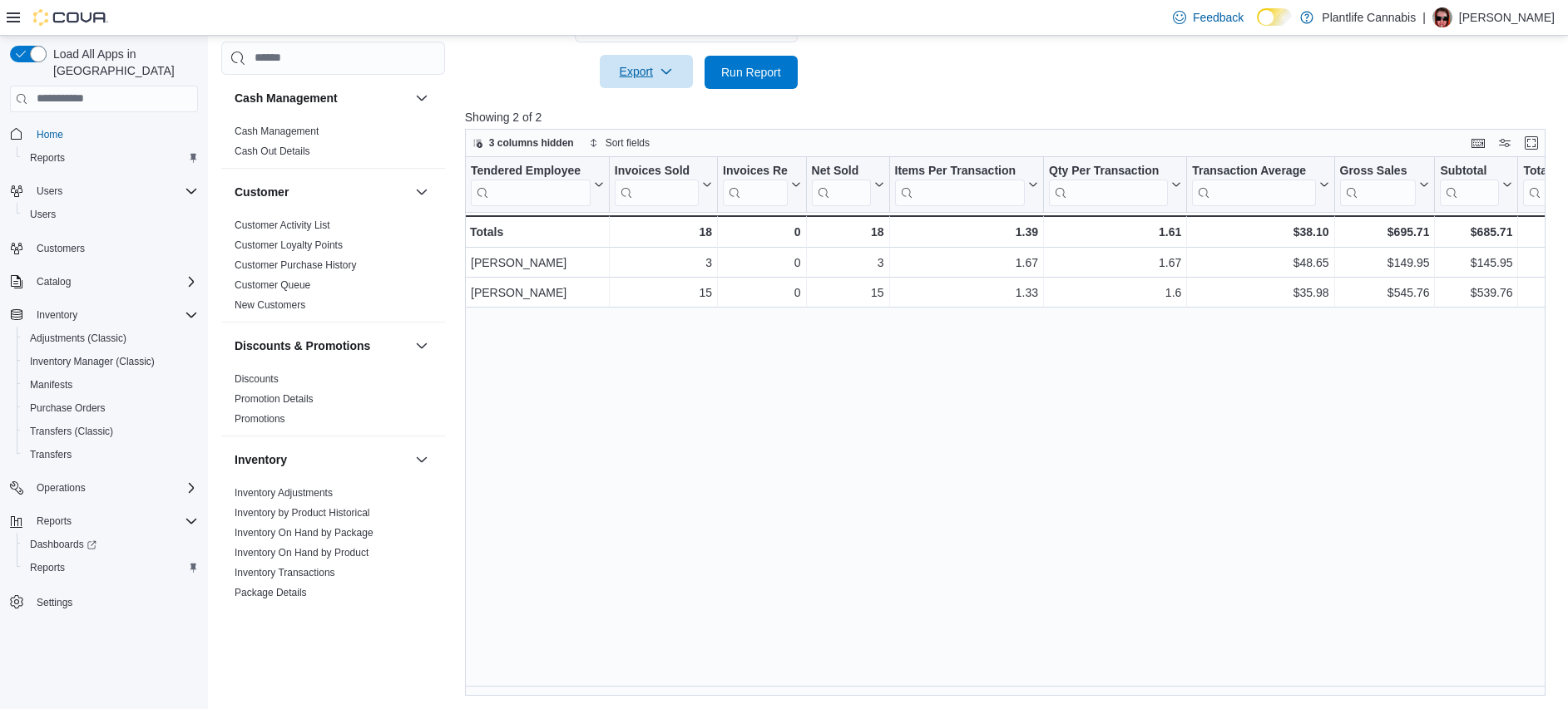
scroll to position [883, 0]
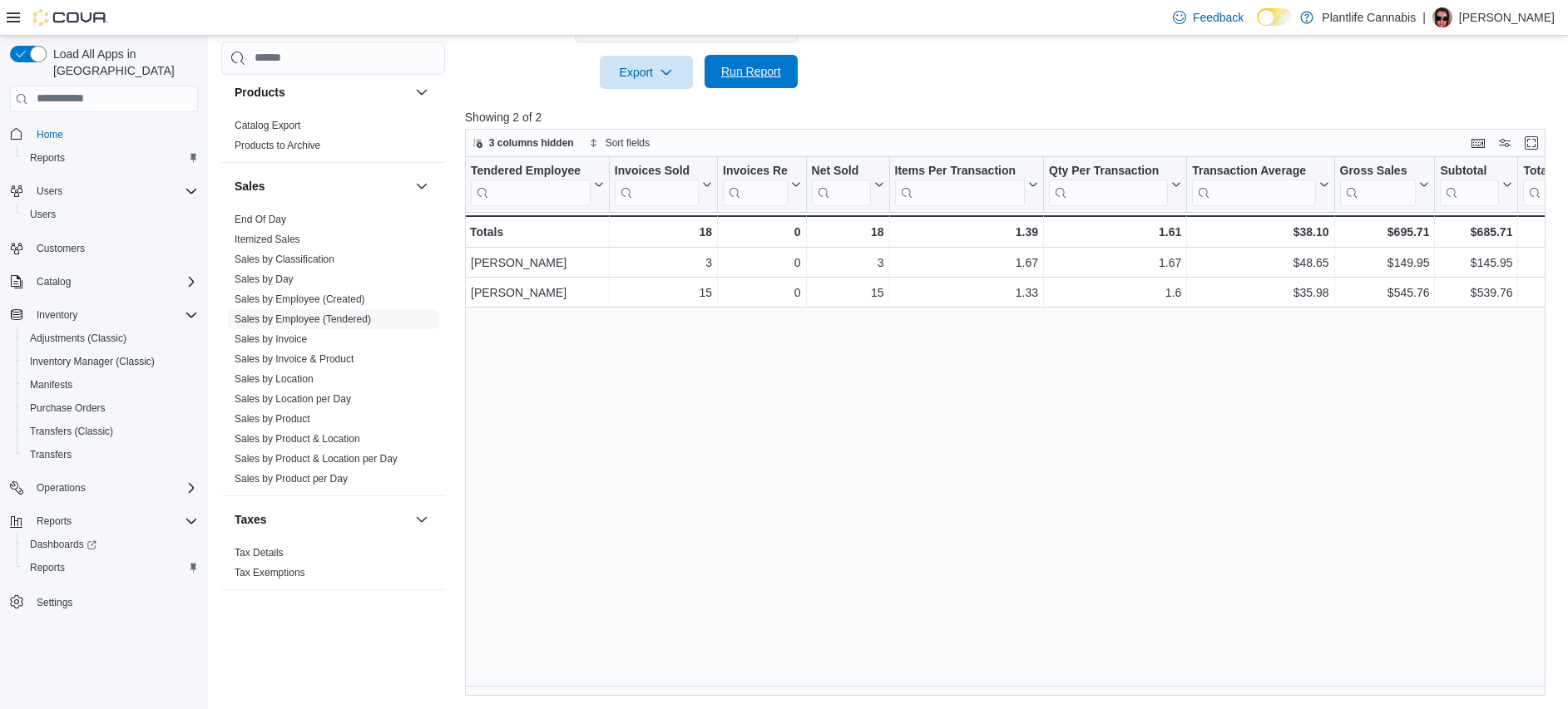
click at [774, 83] on span "Run Report" at bounding box center [751, 71] width 73 height 33
click at [765, 81] on span "Run Report" at bounding box center [751, 71] width 73 height 33
click at [1122, 360] on div "Tendered Employee Click to view column header actions Invoices Sold Click to vi…" at bounding box center [1010, 426] width 1092 height 539
click at [776, 444] on div "Tendered Employee Click to view column header actions Invoices Sold Click to vi…" at bounding box center [1010, 426] width 1092 height 539
click at [768, 75] on span "Run Report" at bounding box center [751, 71] width 60 height 16
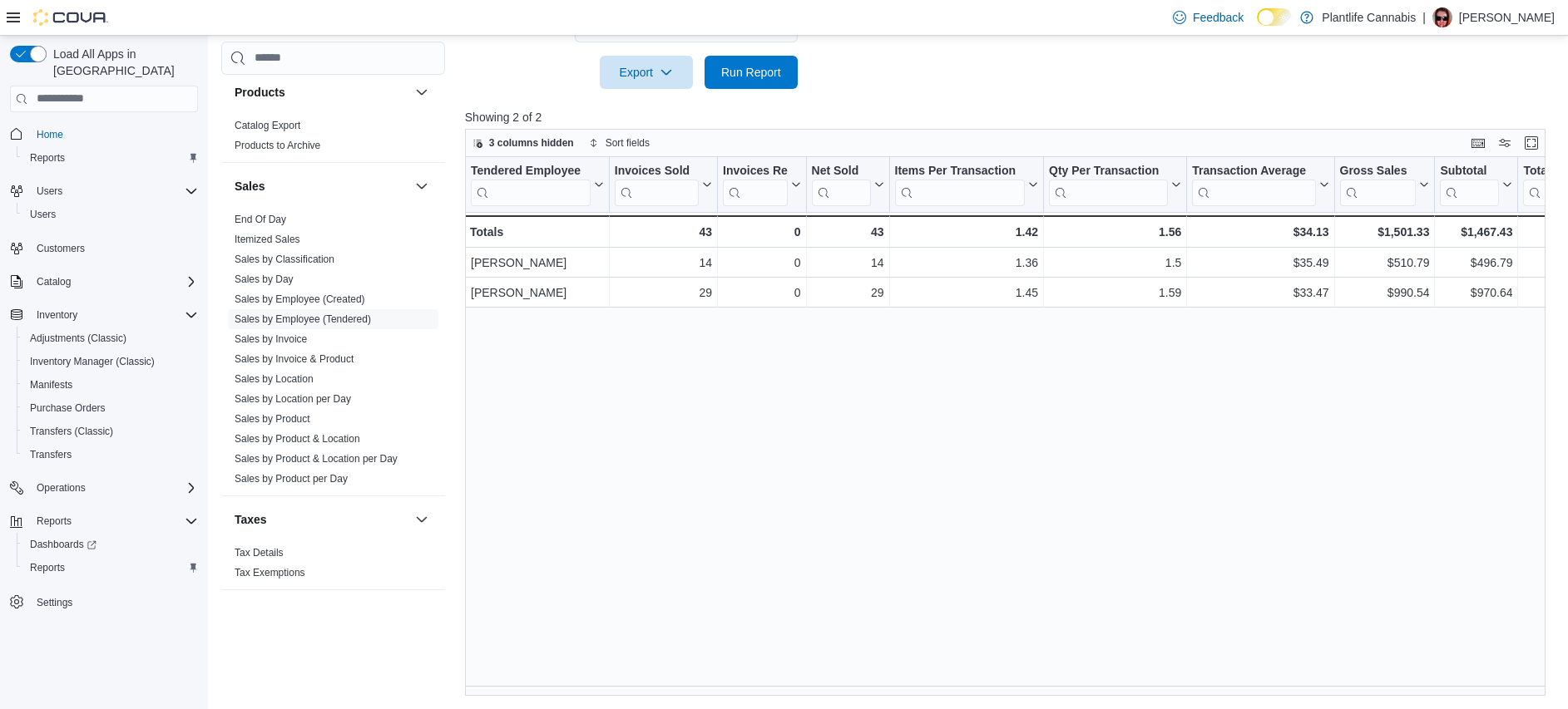
click at [820, 434] on div "Tendered Employee Click to view column header actions Invoices Sold Click to vi…" at bounding box center [1010, 426] width 1092 height 539
click at [783, 57] on span "Run Report" at bounding box center [751, 71] width 73 height 33
click at [925, 411] on div "Tendered Employee Click to view column header actions Invoices Sold Click to vi…" at bounding box center [1010, 426] width 1092 height 539
click at [918, 407] on div "Tendered Employee Click to view column header actions Invoices Sold Click to vi…" at bounding box center [1010, 426] width 1092 height 539
click at [787, 86] on span "Run Report" at bounding box center [751, 71] width 73 height 33
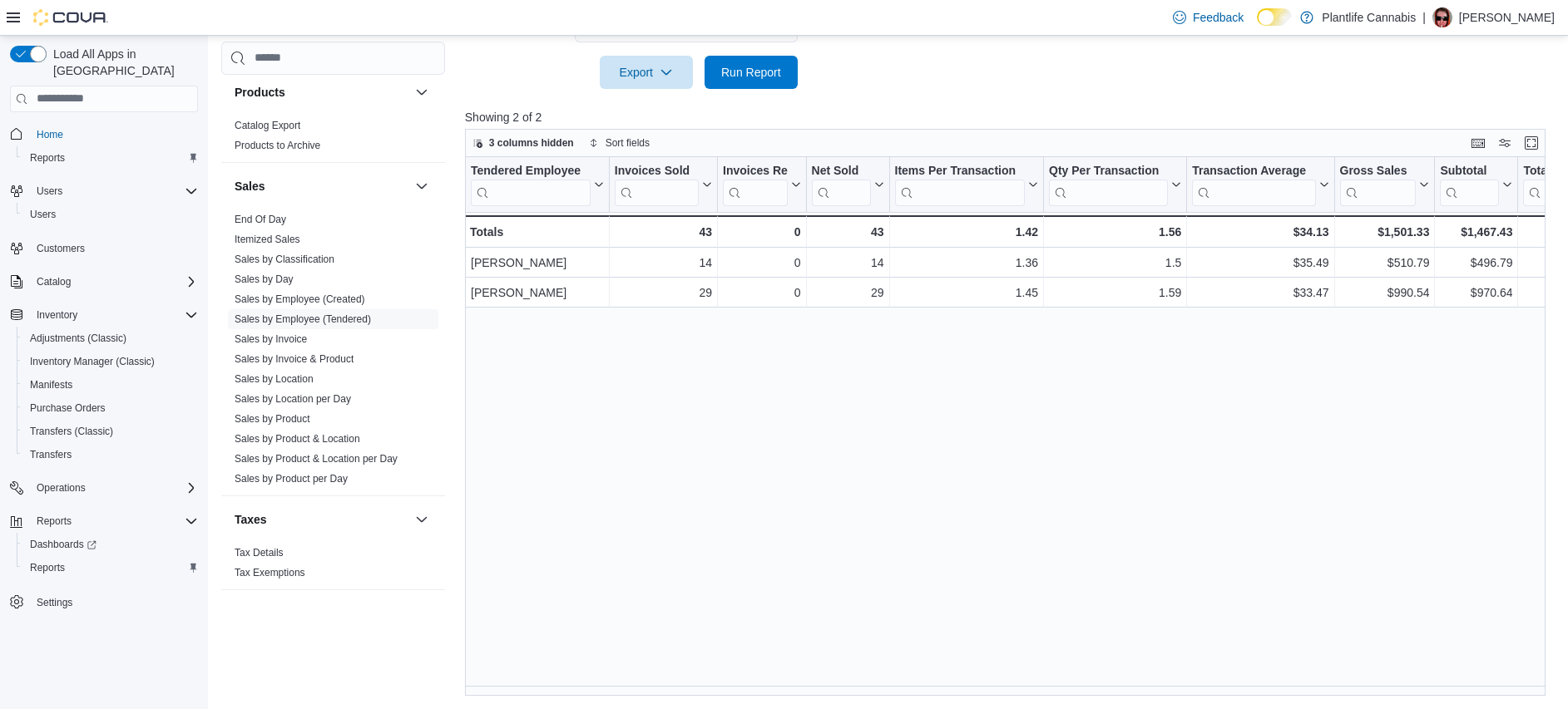
click at [904, 519] on div "Tendered Employee Click to view column header actions Invoices Sold Click to vi…" at bounding box center [1010, 426] width 1092 height 539
